Goal: Use online tool/utility: Utilize a website feature to perform a specific function

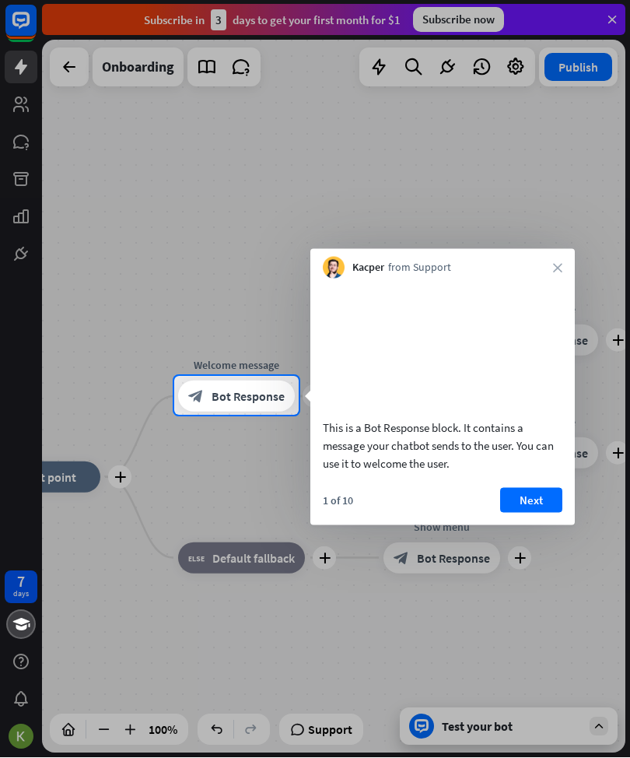
click at [533, 507] on button "Next" at bounding box center [531, 500] width 62 height 25
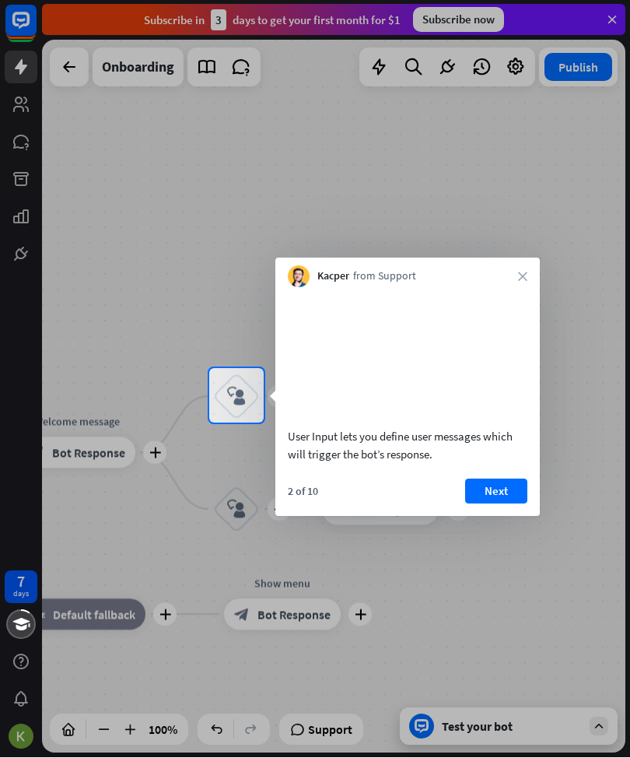
click at [514, 504] on button "Next" at bounding box center [496, 491] width 62 height 25
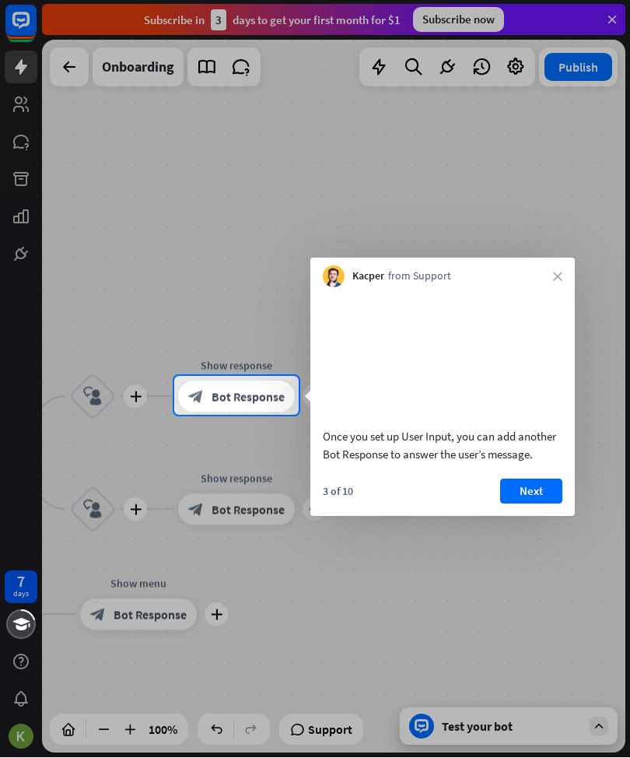
click at [532, 504] on button "Next" at bounding box center [531, 491] width 62 height 25
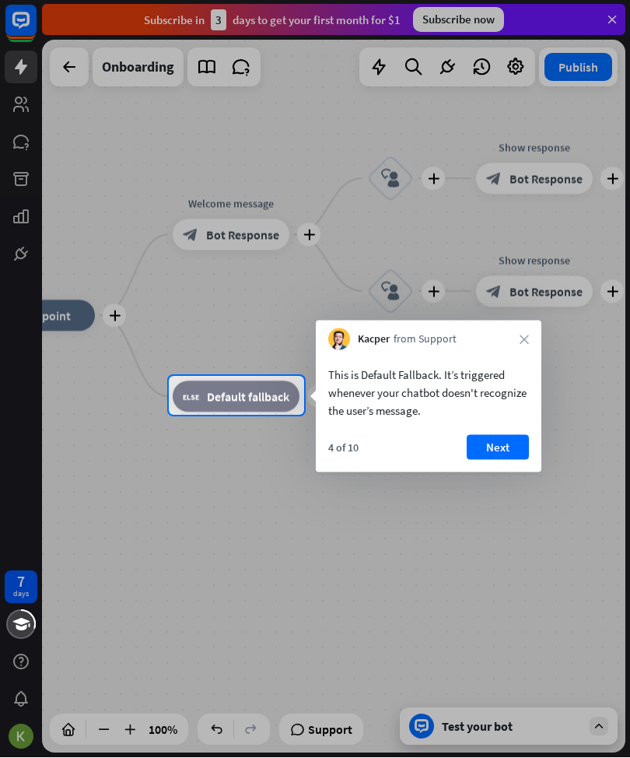
click at [517, 436] on button "Next" at bounding box center [498, 448] width 62 height 25
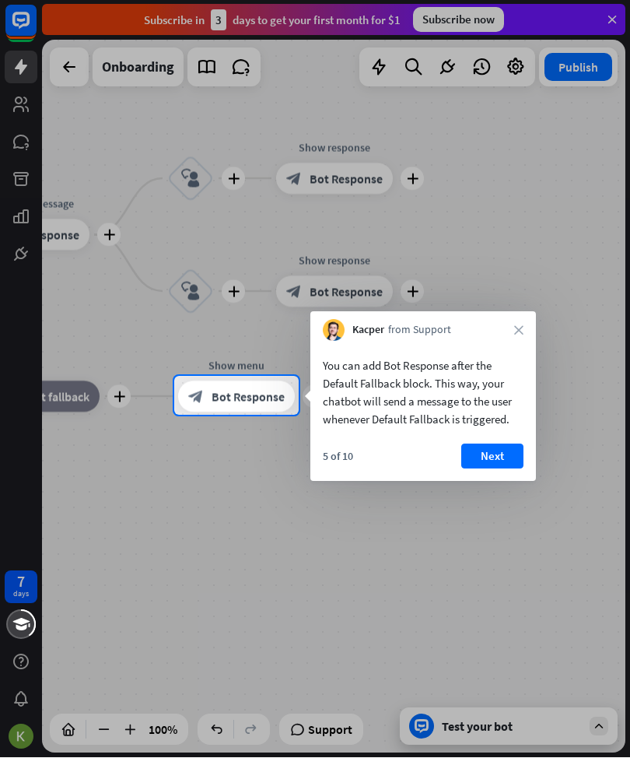
click at [483, 468] on button "Next" at bounding box center [493, 456] width 62 height 25
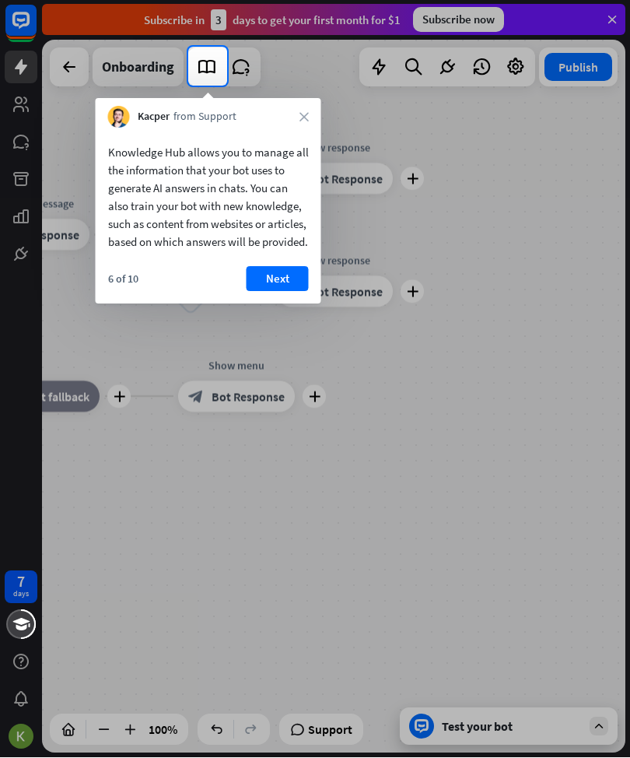
click at [286, 290] on button "Next" at bounding box center [278, 279] width 62 height 25
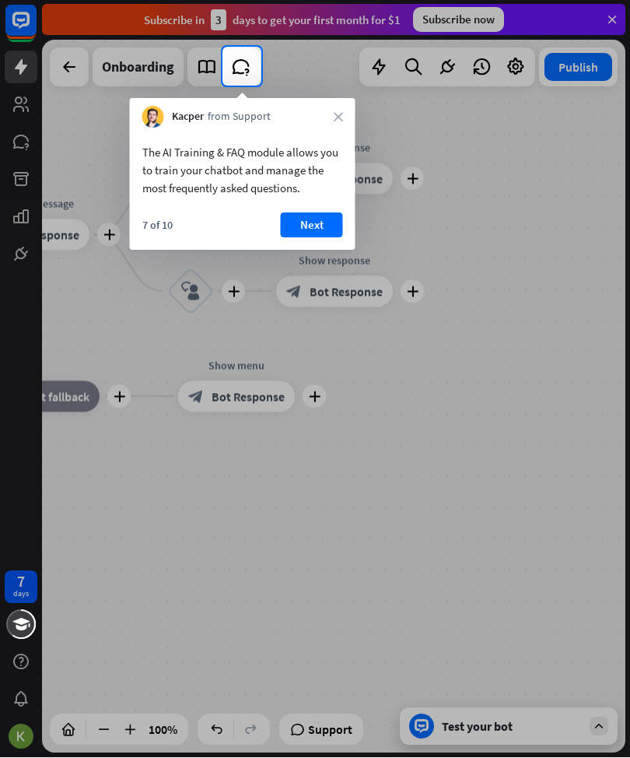
click at [304, 237] on button "Next" at bounding box center [312, 225] width 62 height 25
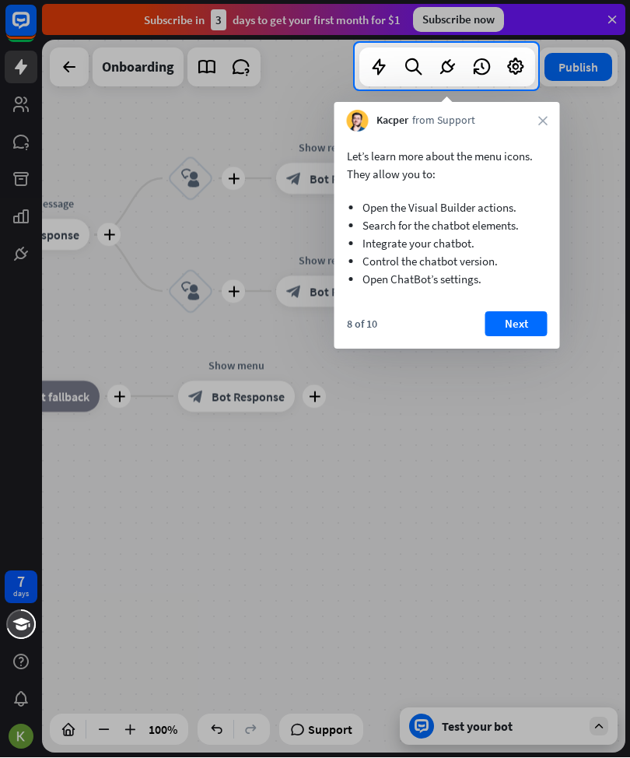
click at [491, 324] on button "Next" at bounding box center [517, 324] width 62 height 25
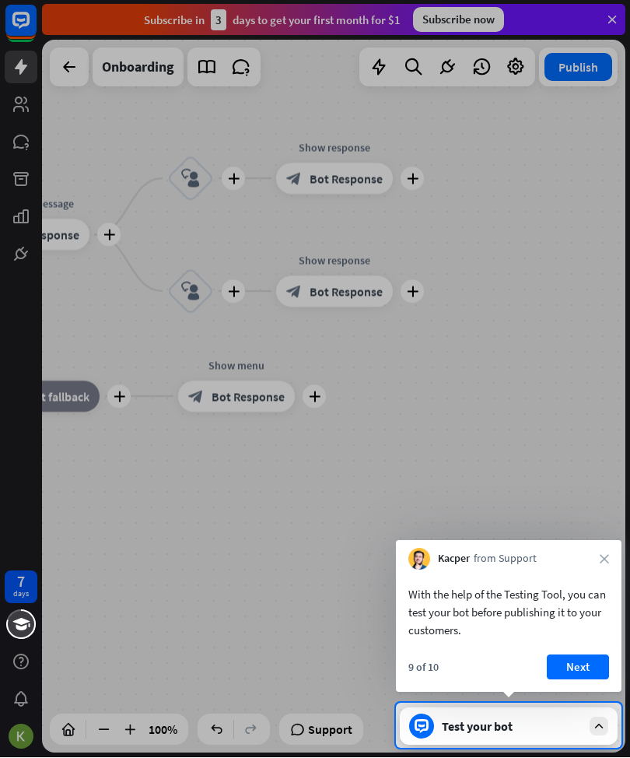
click at [606, 662] on button "Next" at bounding box center [578, 667] width 62 height 25
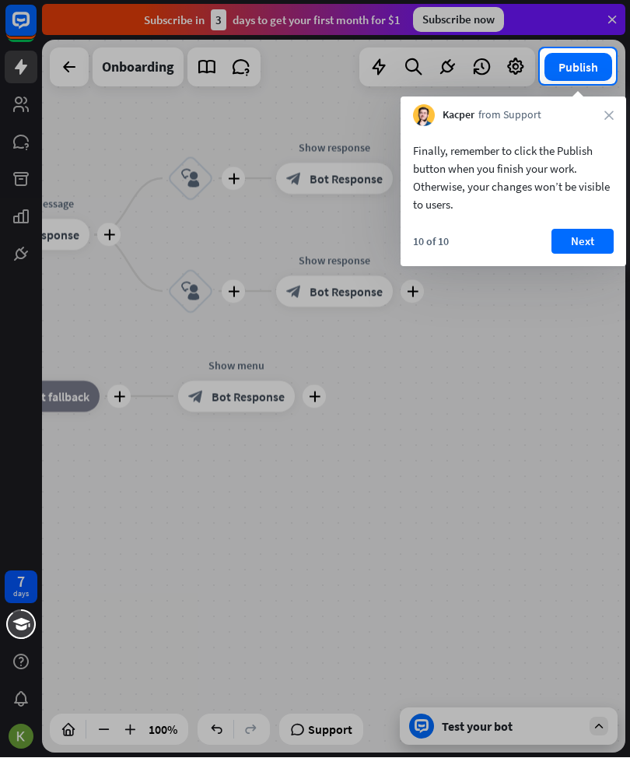
click at [592, 241] on button "Next" at bounding box center [583, 242] width 62 height 25
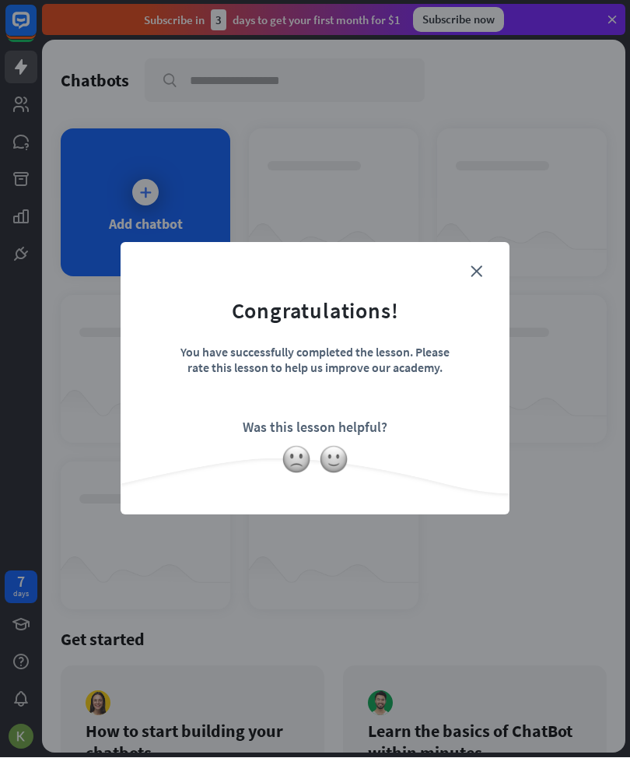
click at [435, 364] on div "You have successfully completed the lesson. Please rate this lesson to help us …" at bounding box center [315, 372] width 272 height 54
click at [334, 472] on img at bounding box center [334, 460] width 30 height 30
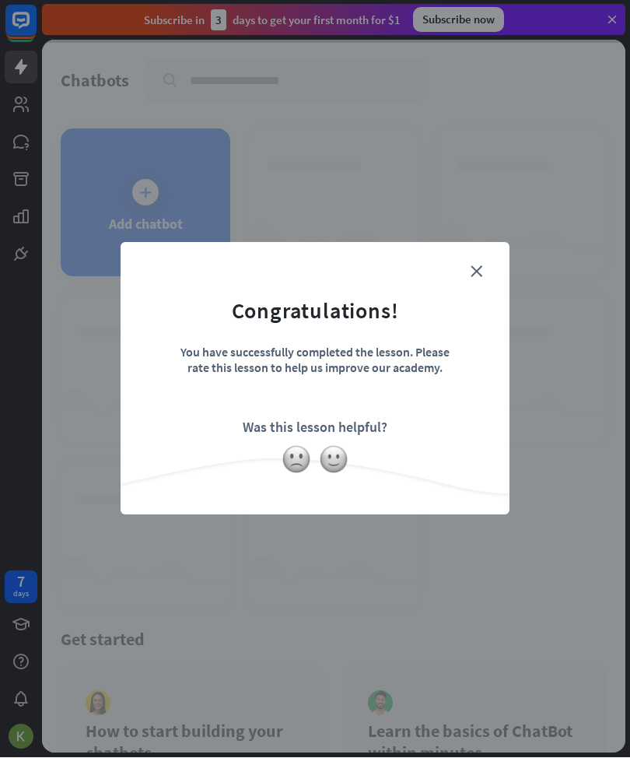
click at [482, 266] on icon "close" at bounding box center [477, 272] width 12 height 12
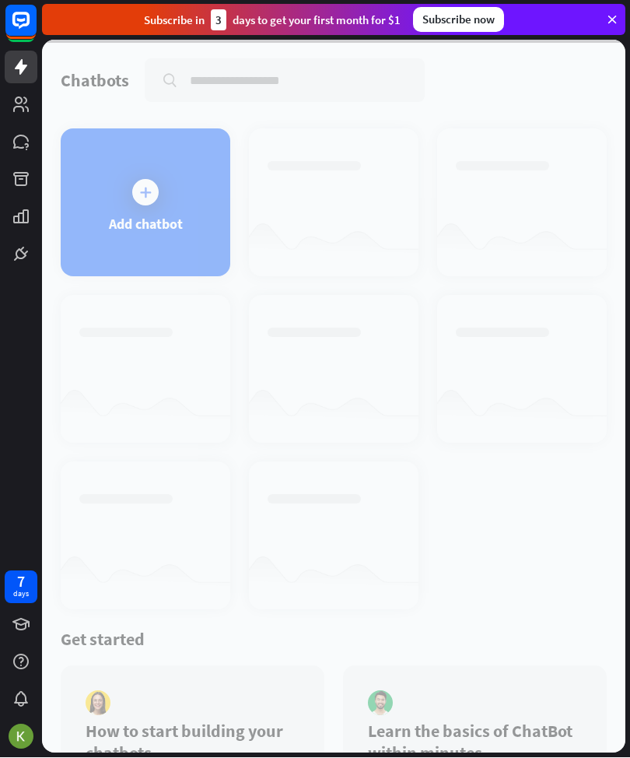
click at [99, 184] on div at bounding box center [334, 396] width 584 height 713
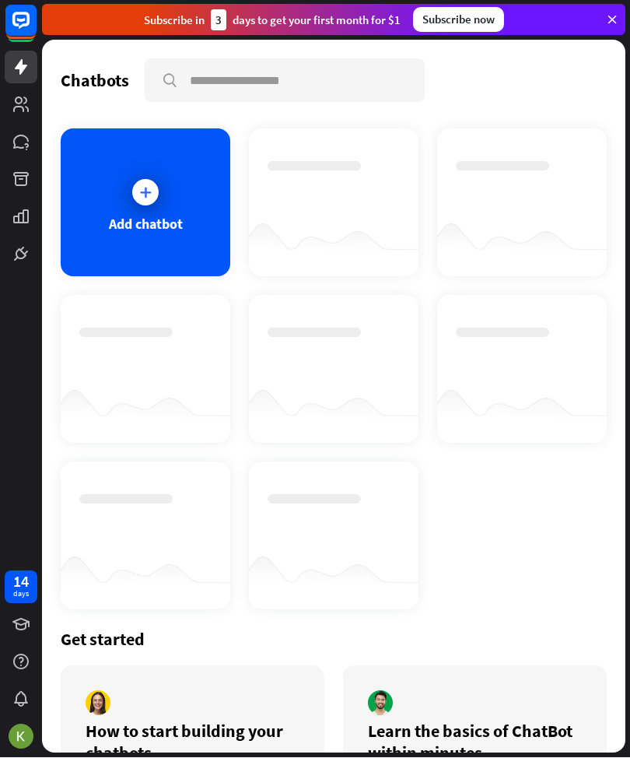
click at [145, 191] on icon at bounding box center [146, 193] width 16 height 16
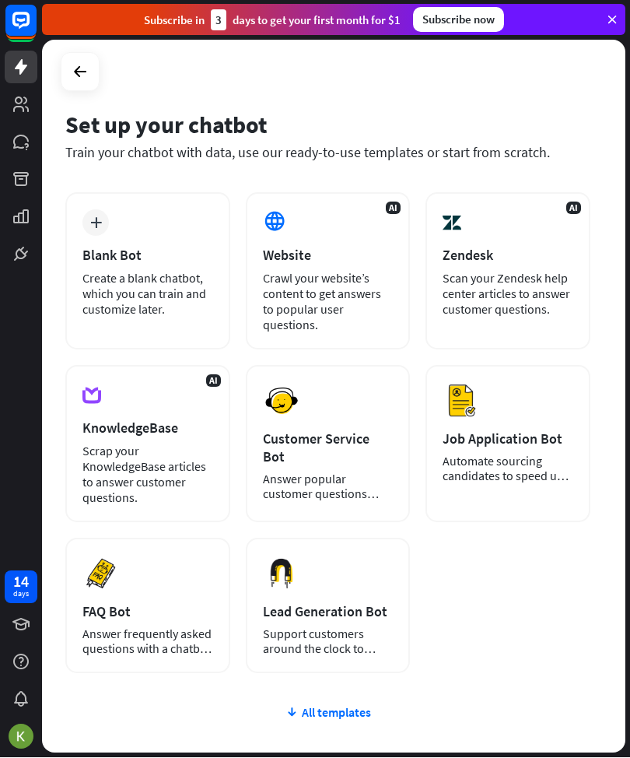
click at [369, 705] on div "All templates" at bounding box center [327, 713] width 525 height 16
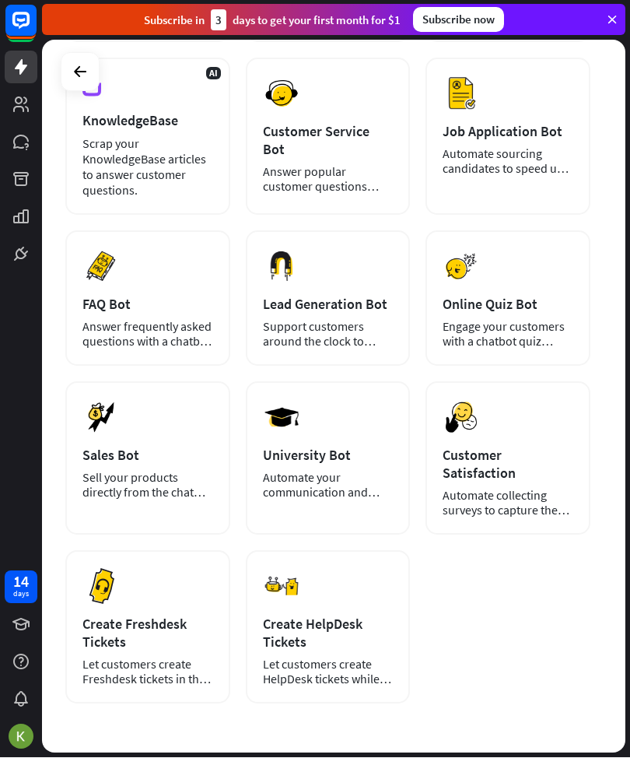
scroll to position [311, 0]
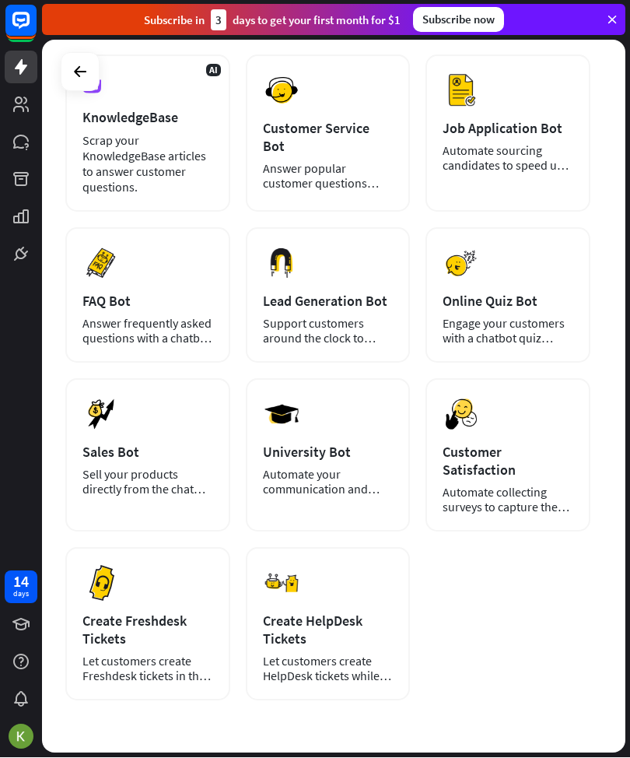
click at [553, 293] on div "Online Quiz Bot" at bounding box center [508, 302] width 131 height 18
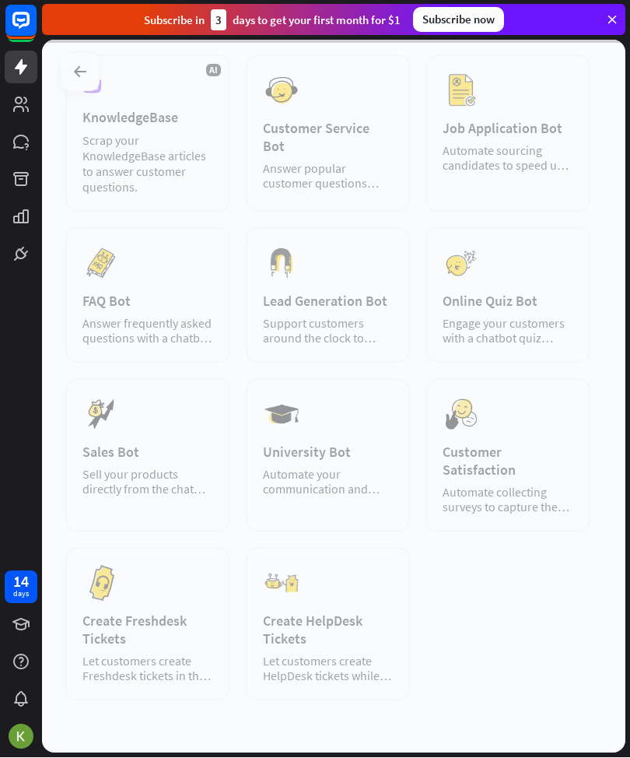
click at [574, 230] on div at bounding box center [334, 396] width 584 height 713
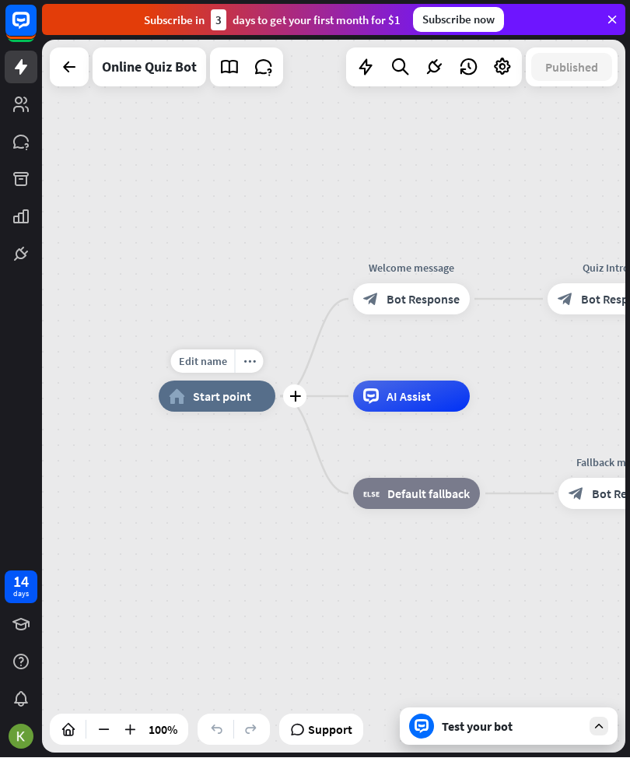
click at [198, 360] on span "Edit name" at bounding box center [203, 362] width 48 height 14
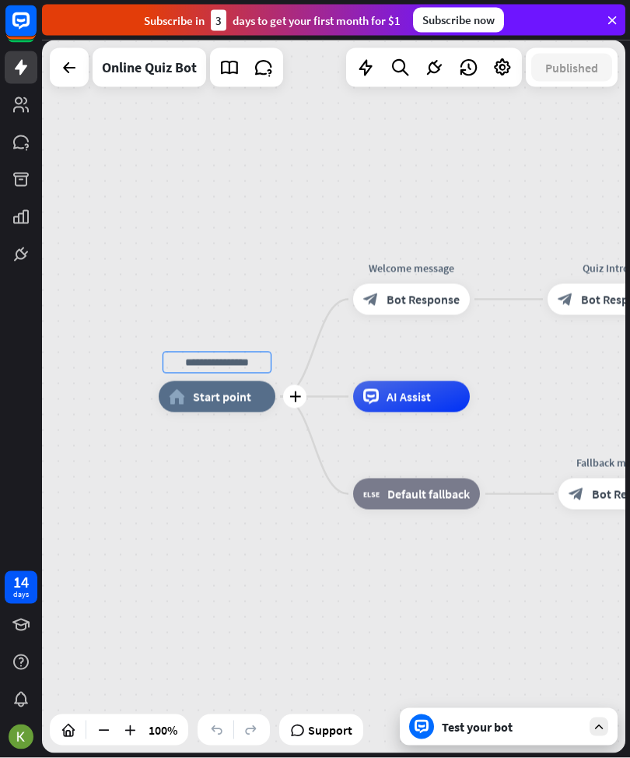
click at [228, 397] on span "Start point" at bounding box center [222, 397] width 58 height 16
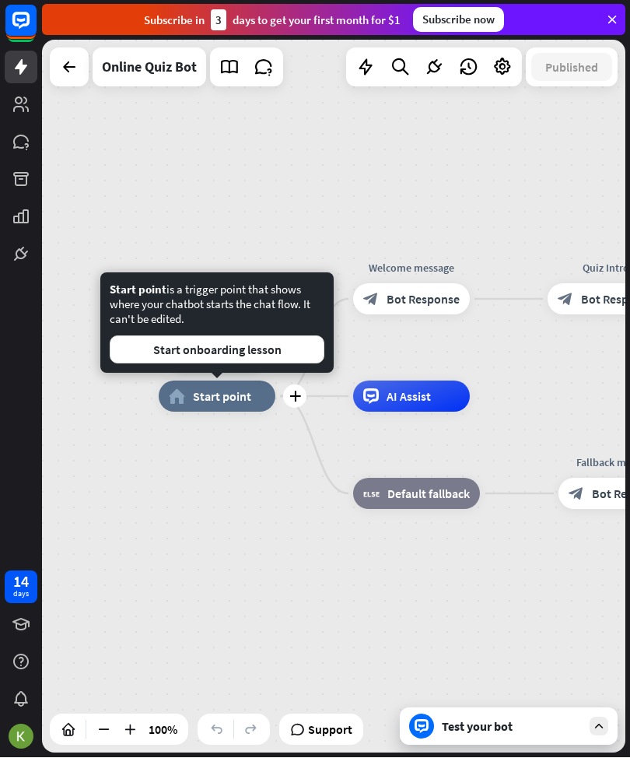
click at [169, 353] on button "Start onboarding lesson" at bounding box center [217, 350] width 215 height 28
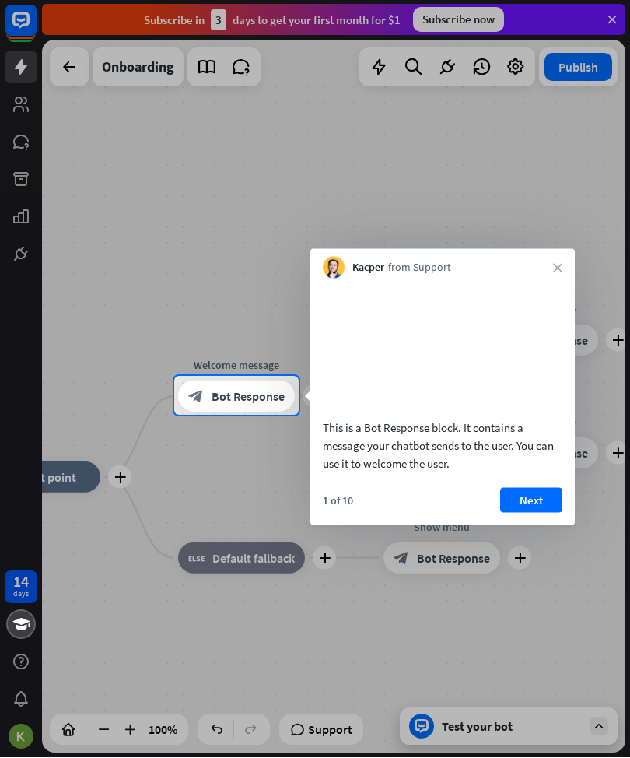
click at [535, 507] on button "Next" at bounding box center [531, 500] width 62 height 25
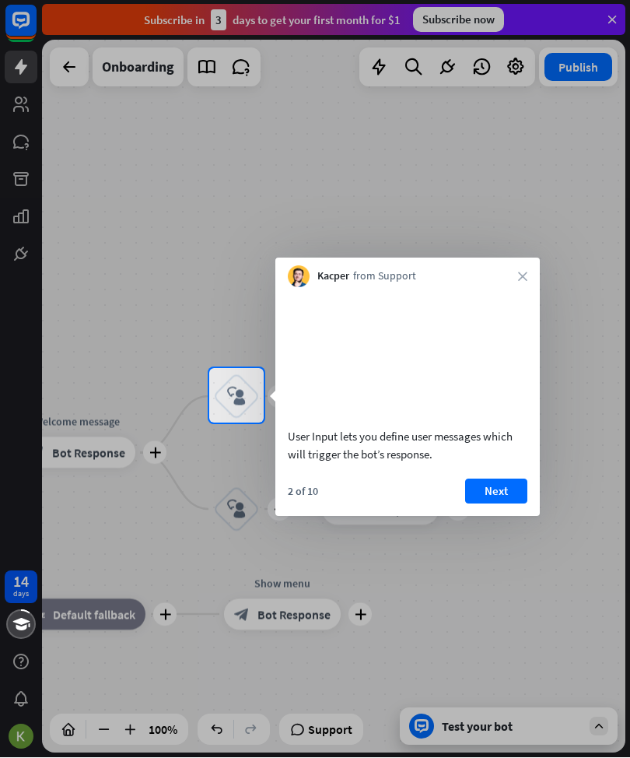
click at [513, 504] on button "Next" at bounding box center [496, 491] width 62 height 25
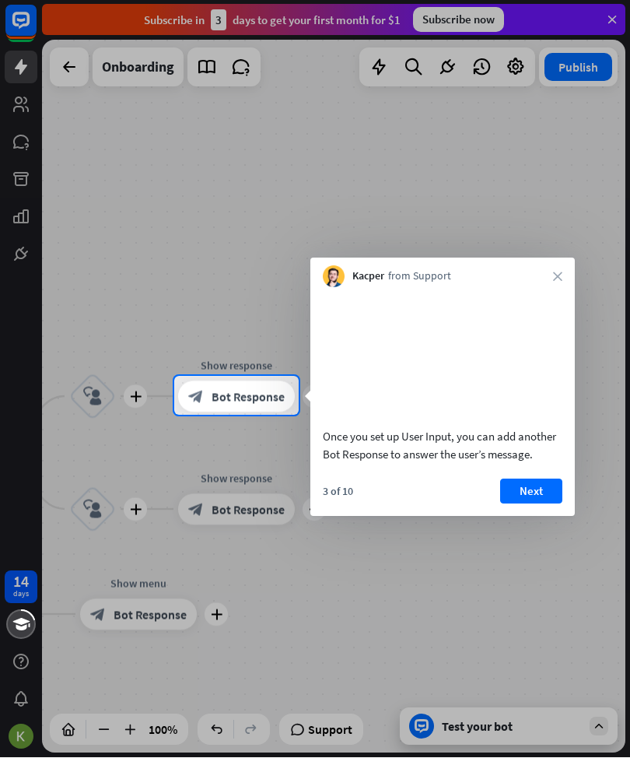
click at [533, 503] on button "Next" at bounding box center [531, 491] width 62 height 25
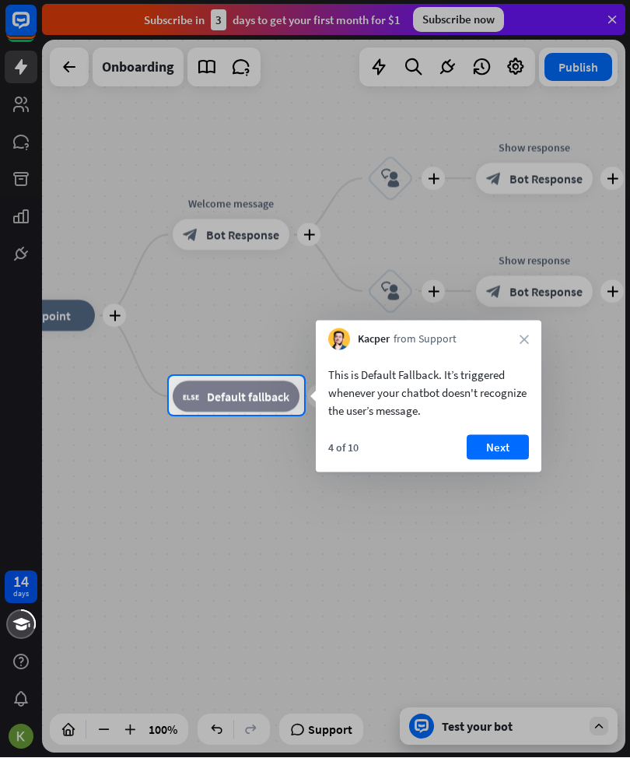
click at [503, 459] on button "Next" at bounding box center [498, 448] width 62 height 25
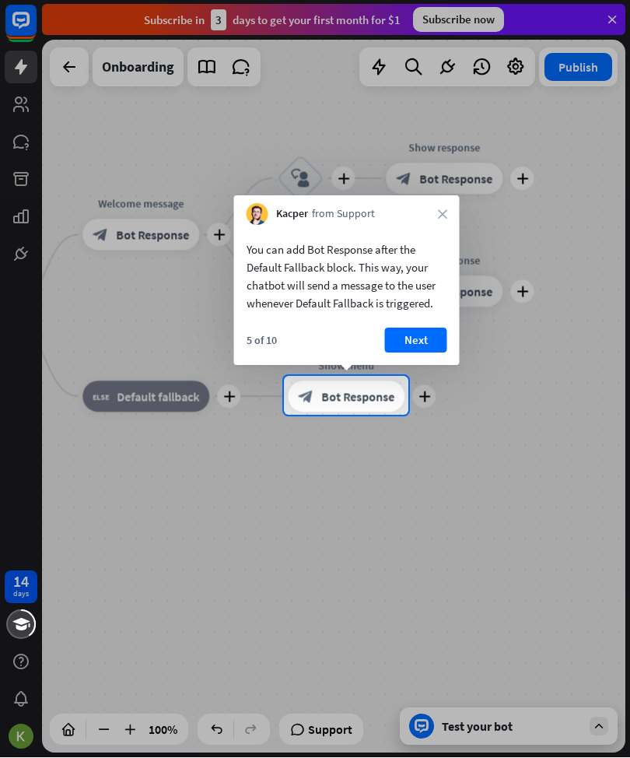
click at [545, 717] on div at bounding box center [315, 587] width 630 height 342
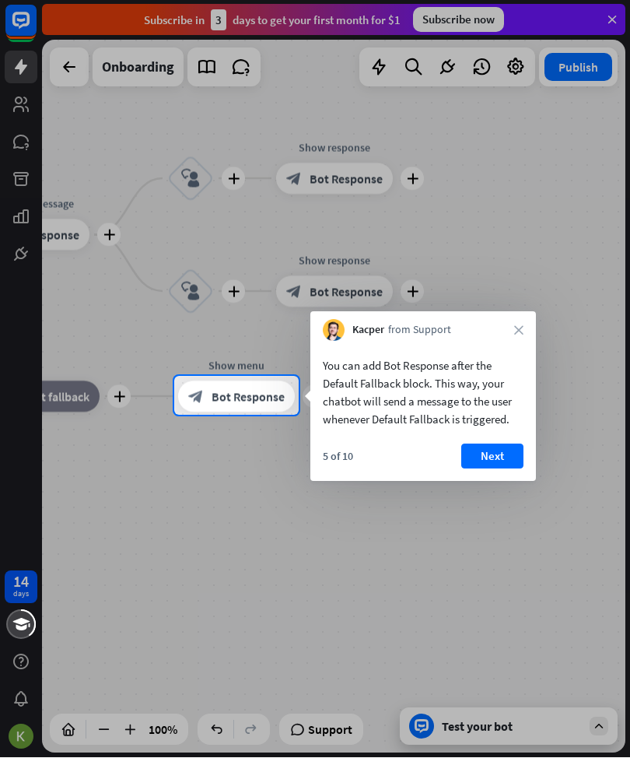
click at [533, 327] on div "Kacper from Support close" at bounding box center [424, 327] width 226 height 30
click at [527, 324] on div "Kacper from Support close" at bounding box center [424, 327] width 226 height 30
click at [519, 326] on icon "close" at bounding box center [518, 330] width 9 height 9
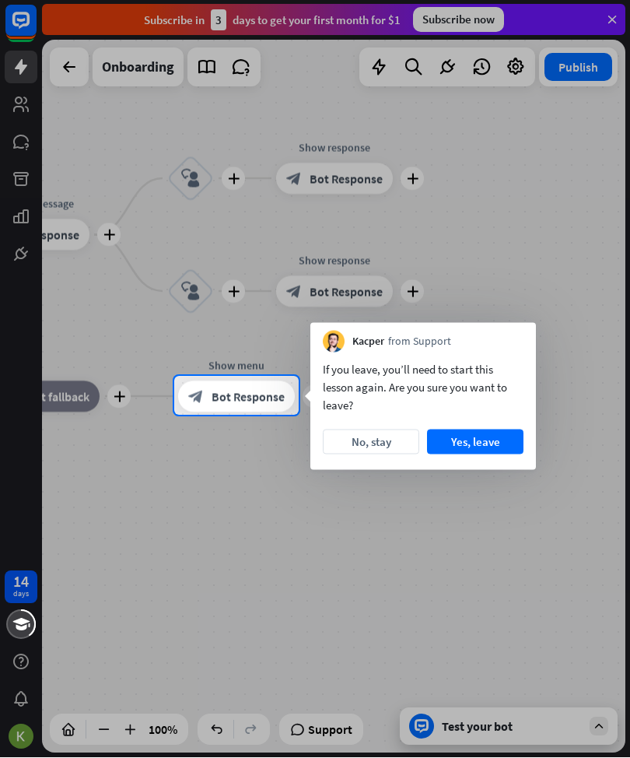
click at [496, 467] on div "If you leave, you’ll need to start this lesson again. Are you sure you want to …" at bounding box center [424, 412] width 226 height 118
click at [500, 441] on button "Yes, leave" at bounding box center [475, 442] width 97 height 25
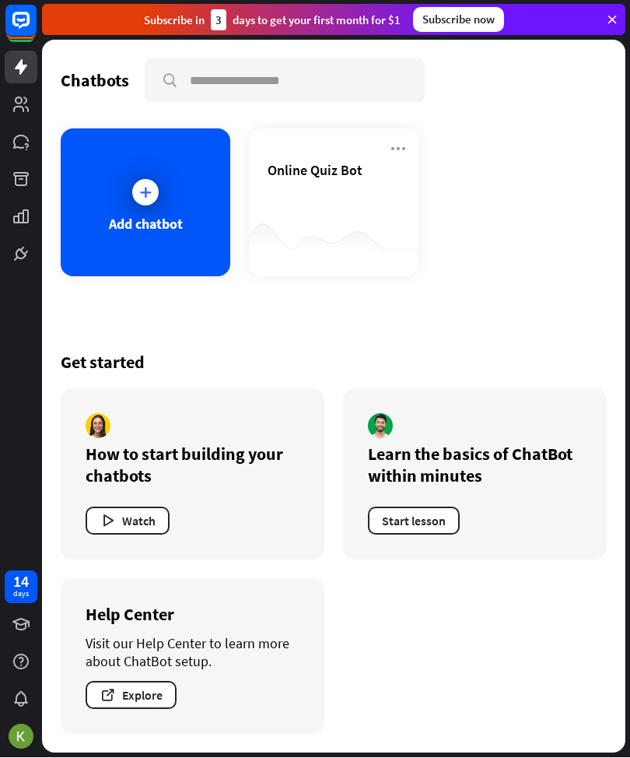
click at [384, 222] on div at bounding box center [334, 246] width 170 height 60
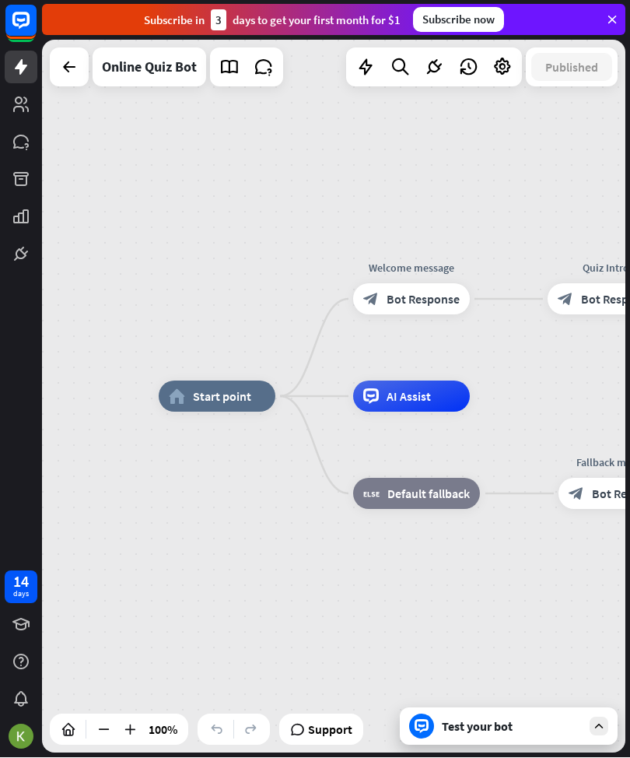
click at [575, 740] on div "Test your bot" at bounding box center [509, 726] width 218 height 37
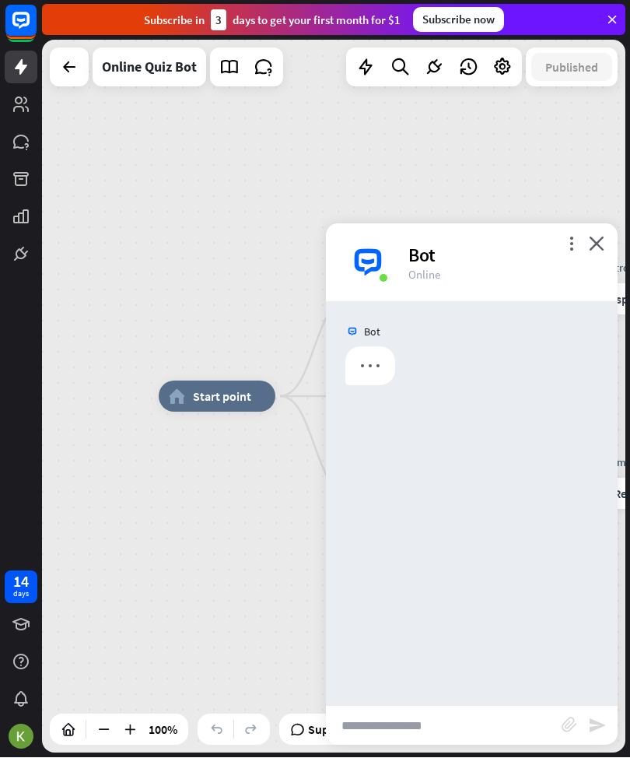
click at [599, 732] on icon "send" at bounding box center [597, 726] width 19 height 19
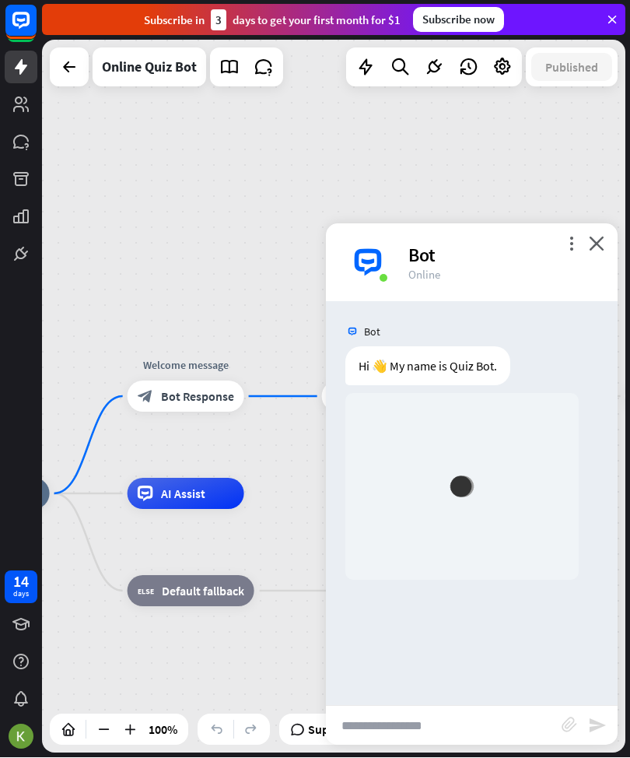
click at [466, 363] on div "Hi 👋 My name is Quiz Bot." at bounding box center [428, 366] width 165 height 39
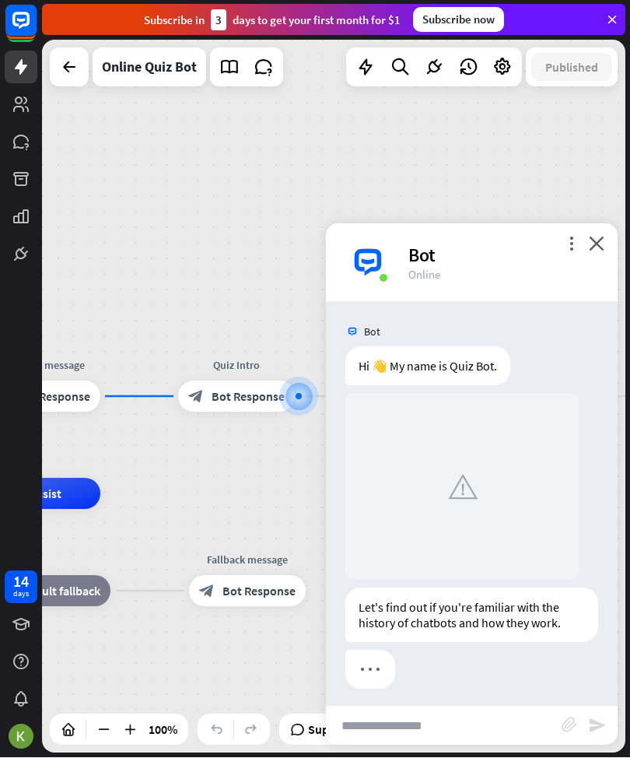
click at [546, 347] on div "Hi 👋 My name is Quiz Bot. [DATE] 10:58 AM Show JSON" at bounding box center [472, 370] width 292 height 47
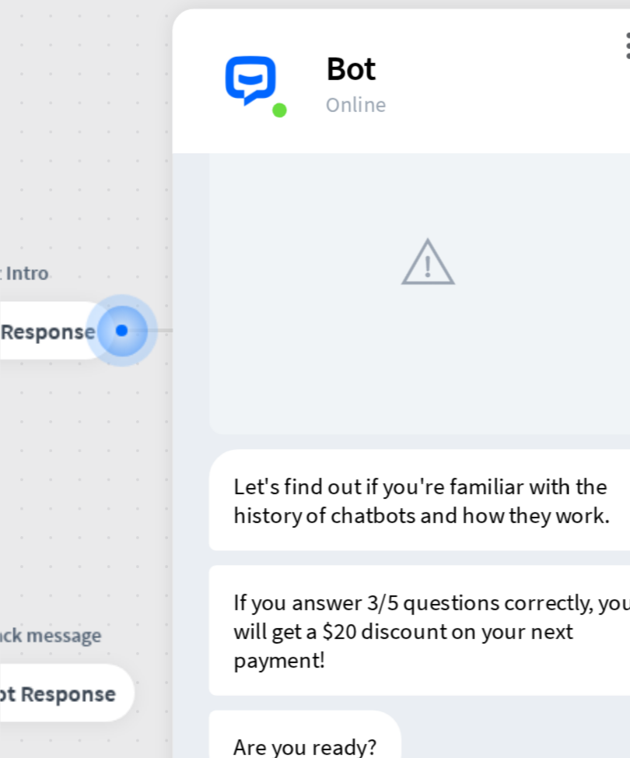
scroll to position [128, 0]
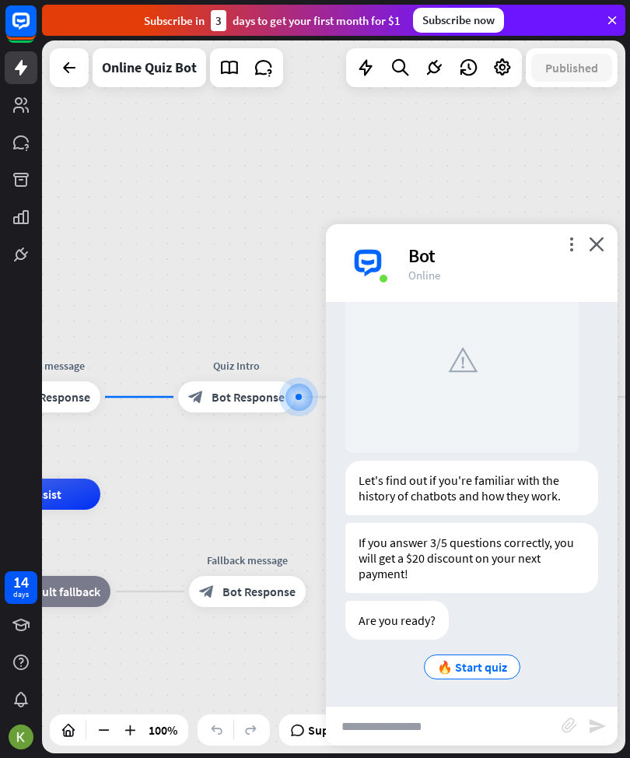
click at [480, 665] on span "🔥 Start quiz" at bounding box center [472, 667] width 70 height 16
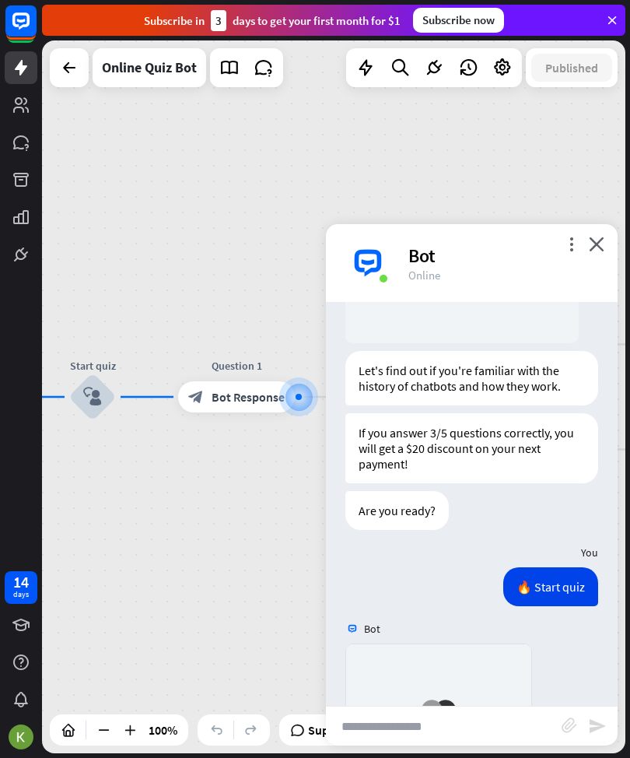
scroll to position [561, 0]
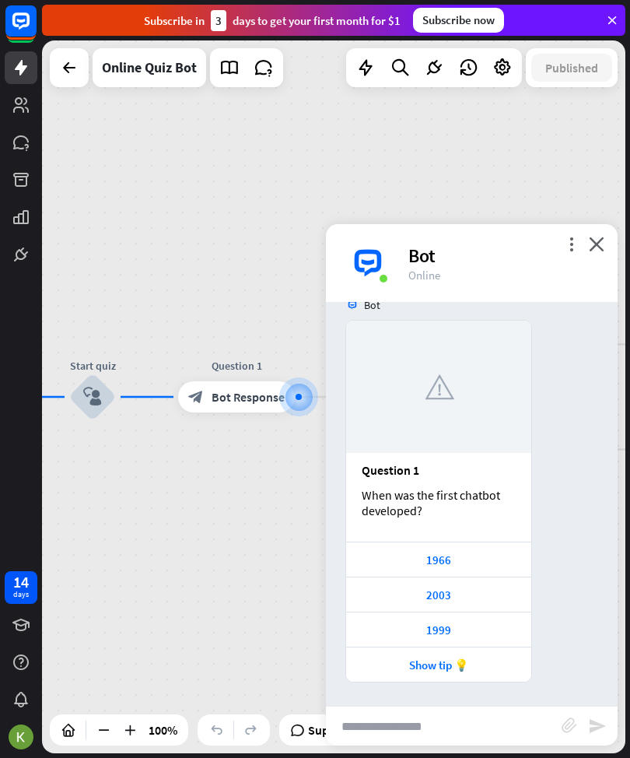
click at [448, 377] on img at bounding box center [439, 387] width 54 height 54
click at [495, 563] on div "1966" at bounding box center [439, 560] width 170 height 15
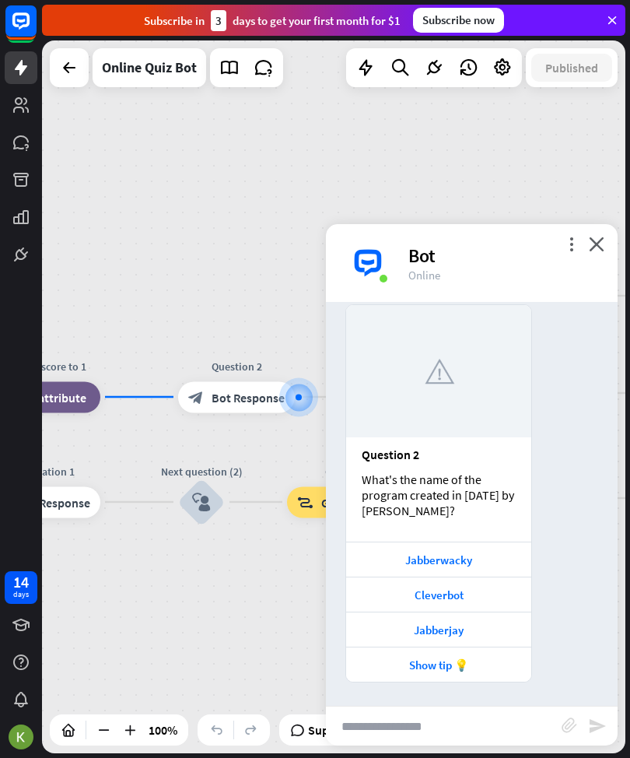
scroll to position [1053, 0]
click at [518, 628] on div "Jabberjay" at bounding box center [439, 630] width 170 height 15
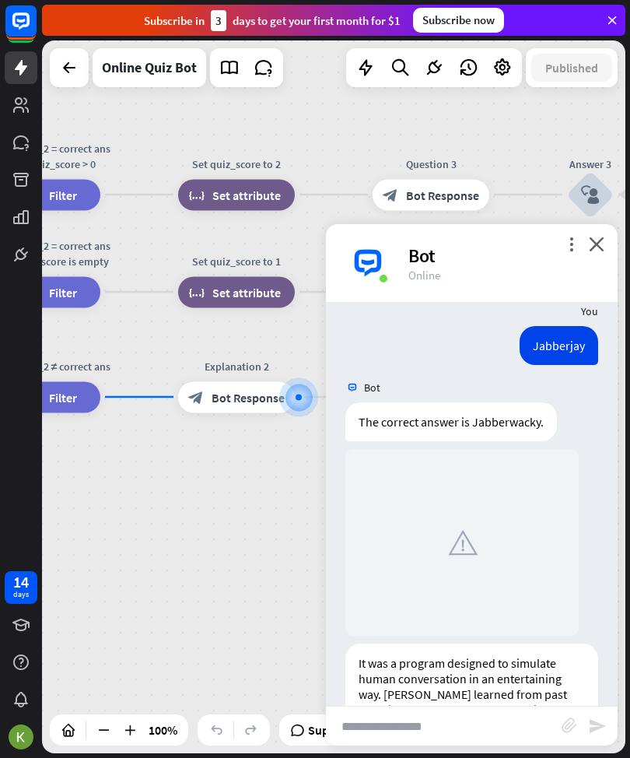
scroll to position [1568, 0]
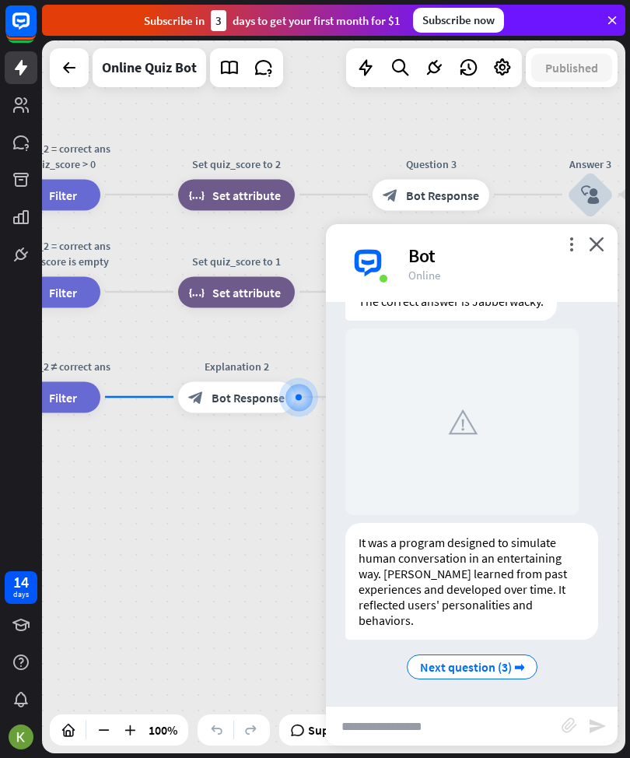
click at [546, 490] on div at bounding box center [463, 421] width 234 height 187
click at [508, 666] on span "Next question (3) ➡" at bounding box center [472, 667] width 104 height 16
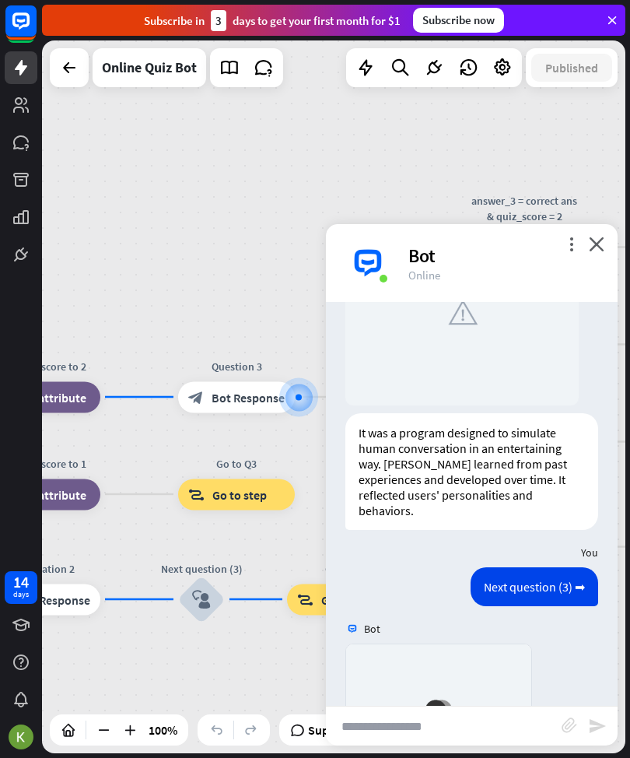
scroll to position [2001, 0]
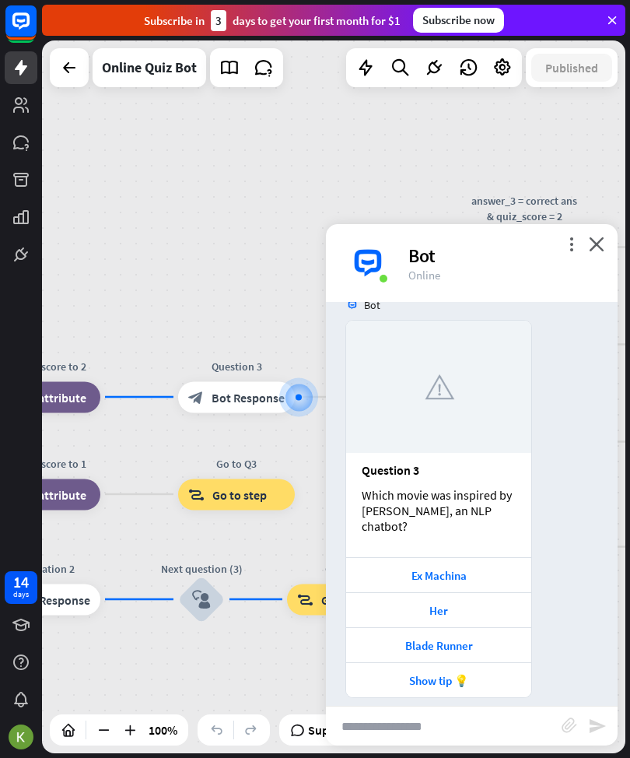
click at [111, 221] on div "home_2 Start point Welcome message block_bot_response Bot Response Quiz Intro b…" at bounding box center [334, 396] width 584 height 713
